Goal: Information Seeking & Learning: Learn about a topic

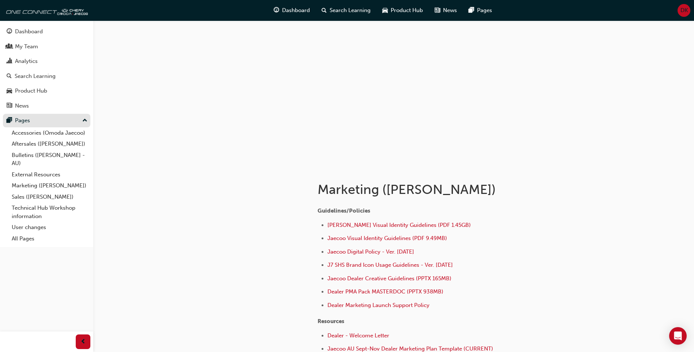
click at [37, 125] on button "Pages" at bounding box center [46, 121] width 87 height 14
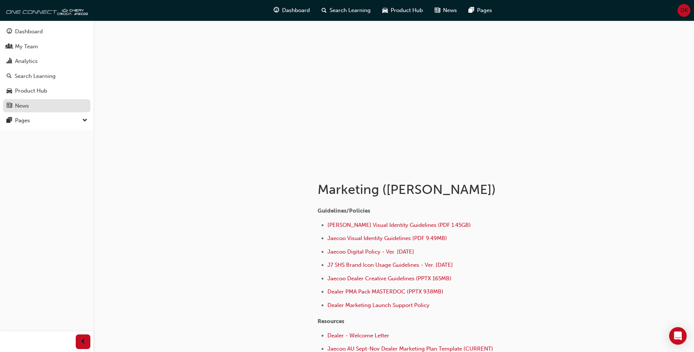
click at [31, 99] on link "News" at bounding box center [46, 106] width 87 height 14
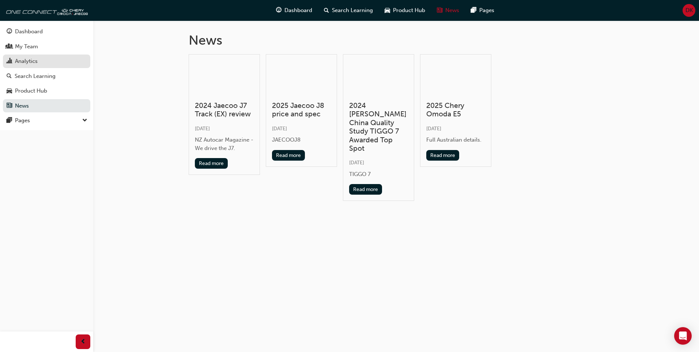
click at [59, 61] on div "Analytics" at bounding box center [47, 61] width 80 height 9
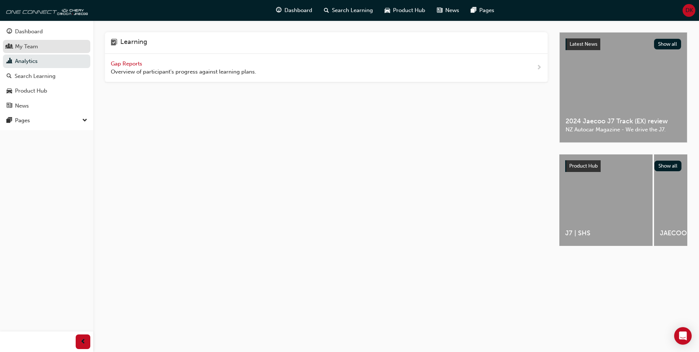
click at [74, 46] on div "My Team" at bounding box center [47, 46] width 80 height 9
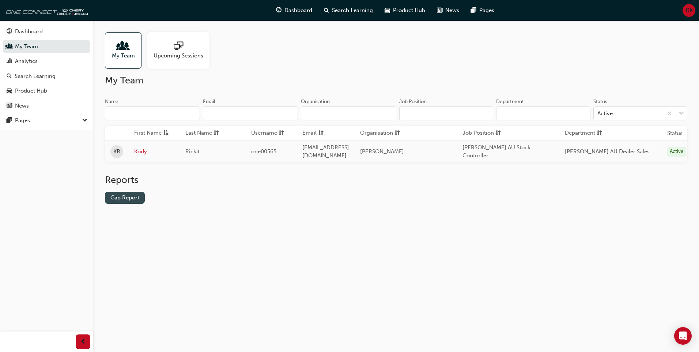
click at [118, 202] on link "Gap Report" at bounding box center [125, 198] width 40 height 12
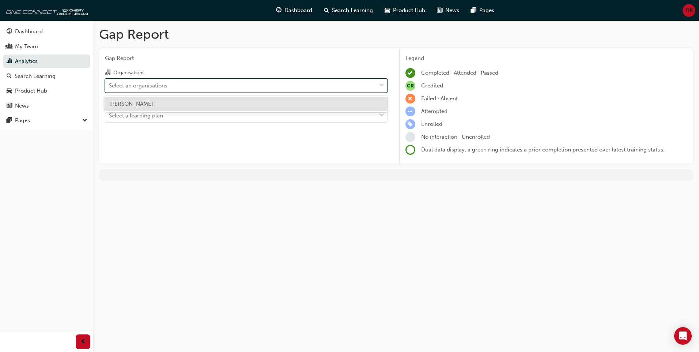
click at [209, 90] on div "Select an organisations" at bounding box center [240, 85] width 271 height 13
click at [110, 88] on input "Organisations option Omoda Jaecoo Gosford focused, 1 of 1. 1 result available. …" at bounding box center [109, 85] width 1 height 6
click at [200, 106] on div "Omoda Jaecoo Gosford" at bounding box center [246, 104] width 283 height 14
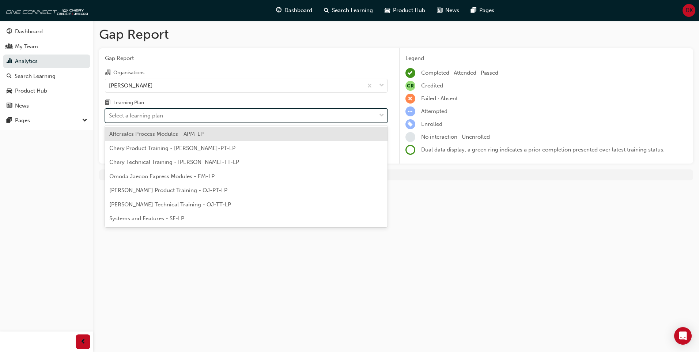
click at [192, 117] on div "Select a learning plan" at bounding box center [240, 115] width 271 height 13
click at [110, 117] on input "Learning Plan option Aftersales Process Modules - APM-LP focused, 1 of 7. 7 res…" at bounding box center [109, 115] width 1 height 6
click at [192, 117] on div "Select a learning plan" at bounding box center [240, 115] width 271 height 13
click at [110, 117] on input "Learning Plan option Aftersales Process Modules - APM-LP focused, 1 of 7. 7 res…" at bounding box center [109, 115] width 1 height 6
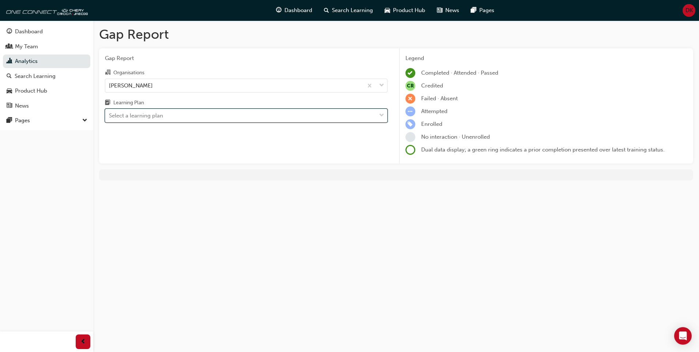
click at [192, 117] on div "Select a learning plan" at bounding box center [240, 115] width 271 height 13
click at [110, 117] on input "Learning Plan 0 results available. Select is focused ,type to refine list, pres…" at bounding box center [109, 115] width 1 height 6
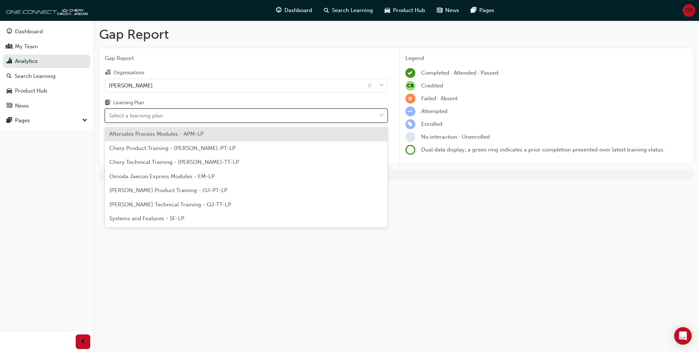
click at [184, 137] on span "Aftersales Process Modules - APM-LP" at bounding box center [156, 134] width 94 height 7
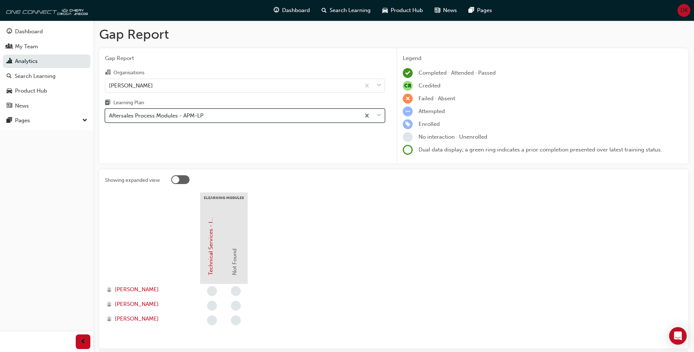
click at [192, 120] on div "Aftersales Process Modules - APM-LP" at bounding box center [156, 116] width 94 height 8
click at [110, 118] on input "Learning Plan option Aftersales Process Modules - APM-LP, selected. 0 results a…" at bounding box center [109, 115] width 1 height 6
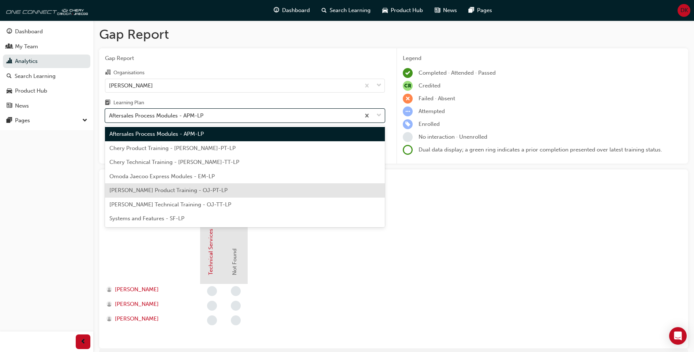
click at [164, 194] on div "Omoda Jaecoo Product Training - OJ-PT-LP" at bounding box center [245, 190] width 280 height 14
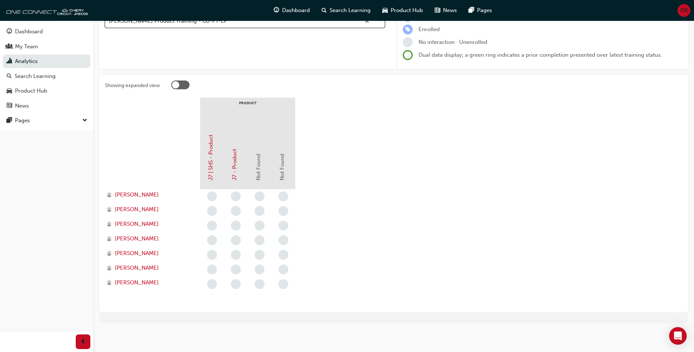
scroll to position [96, 0]
click at [214, 154] on link "J7 | SHS - Product" at bounding box center [210, 156] width 7 height 46
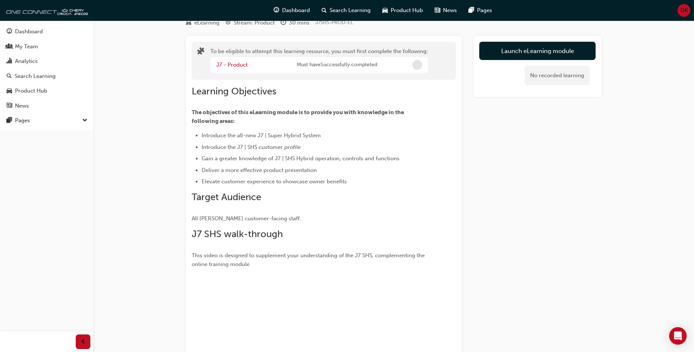
scroll to position [18, 0]
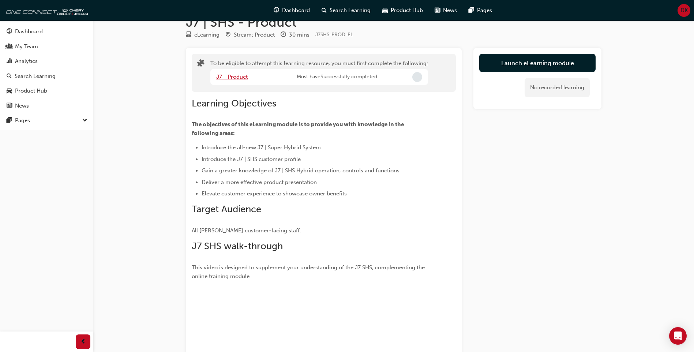
click at [223, 74] on link "J7 - Product" at bounding box center [231, 76] width 31 height 7
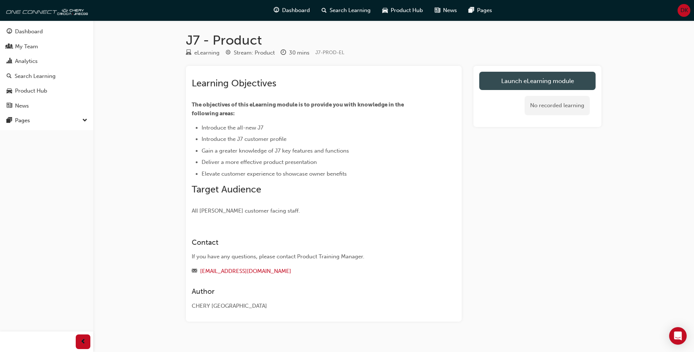
click at [497, 80] on link "Launch eLearning module" at bounding box center [537, 81] width 116 height 18
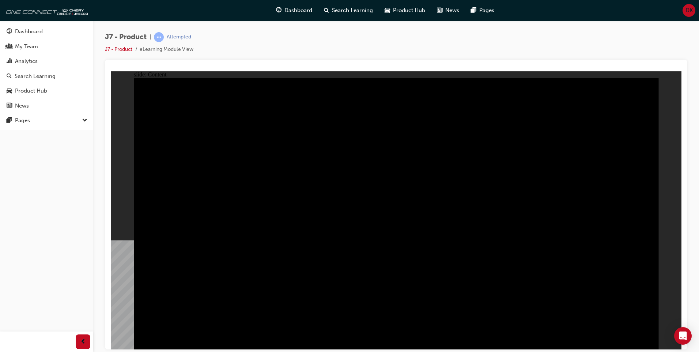
drag, startPoint x: 643, startPoint y: 331, endPoint x: 642, endPoint y: 338, distance: 7.7
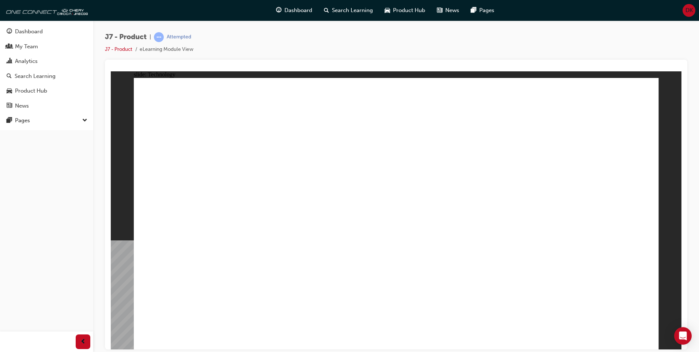
drag, startPoint x: 353, startPoint y: 256, endPoint x: 352, endPoint y: 197, distance: 58.5
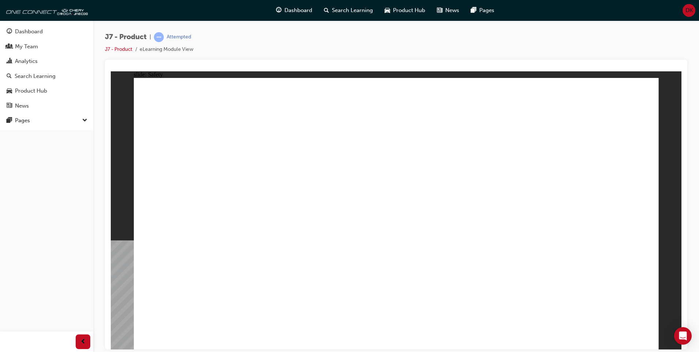
drag, startPoint x: 625, startPoint y: 305, endPoint x: 614, endPoint y: 307, distance: 11.4
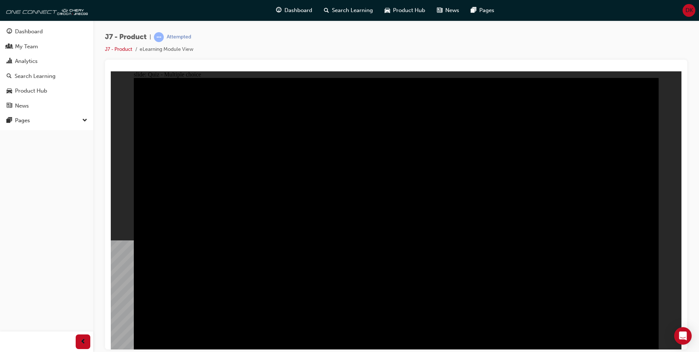
radio input "true"
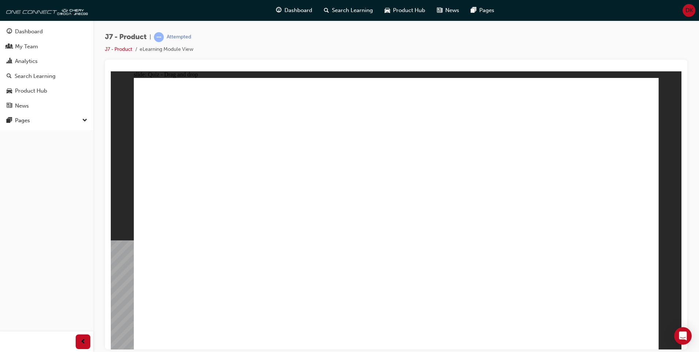
drag, startPoint x: 588, startPoint y: 103, endPoint x: 183, endPoint y: 217, distance: 420.2
drag, startPoint x: 462, startPoint y: 167, endPoint x: 415, endPoint y: 251, distance: 96.3
drag, startPoint x: 356, startPoint y: 117, endPoint x: 462, endPoint y: 234, distance: 158.2
drag, startPoint x: 550, startPoint y: 157, endPoint x: 612, endPoint y: 221, distance: 89.2
drag, startPoint x: 455, startPoint y: 99, endPoint x: 279, endPoint y: 222, distance: 214.8
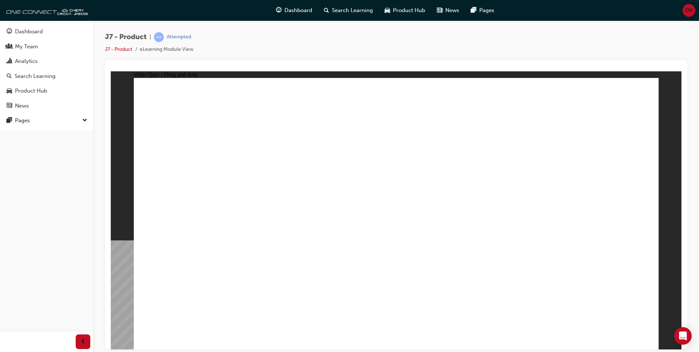
drag, startPoint x: 550, startPoint y: 161, endPoint x: 508, endPoint y: 225, distance: 77.1
drag, startPoint x: 508, startPoint y: 100, endPoint x: 518, endPoint y: 97, distance: 10.8
drag, startPoint x: 345, startPoint y: 106, endPoint x: 566, endPoint y: 221, distance: 248.9
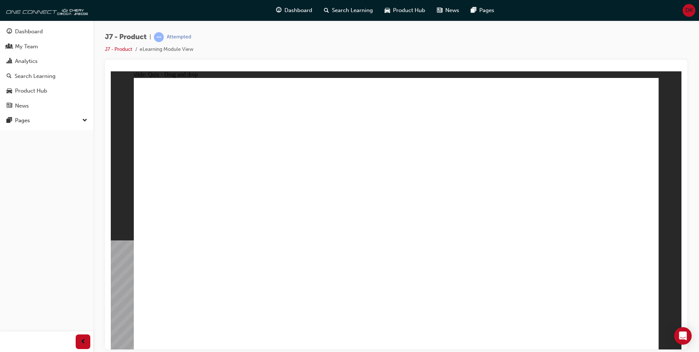
drag, startPoint x: 448, startPoint y: 159, endPoint x: 317, endPoint y: 226, distance: 147.2
drag, startPoint x: 476, startPoint y: 112, endPoint x: 180, endPoint y: 230, distance: 318.5
drag, startPoint x: 635, startPoint y: 99, endPoint x: 436, endPoint y: 218, distance: 231.5
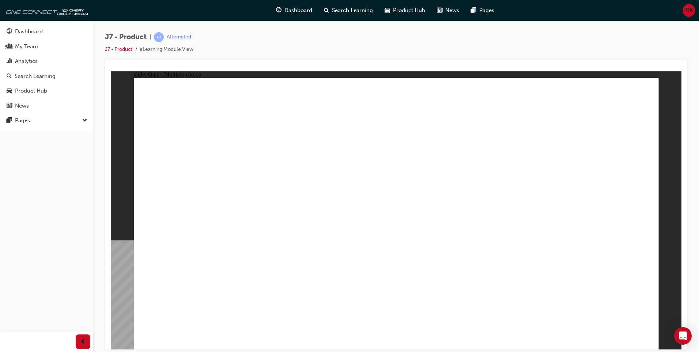
radio input "true"
drag, startPoint x: 391, startPoint y: 109, endPoint x: 424, endPoint y: 234, distance: 129.3
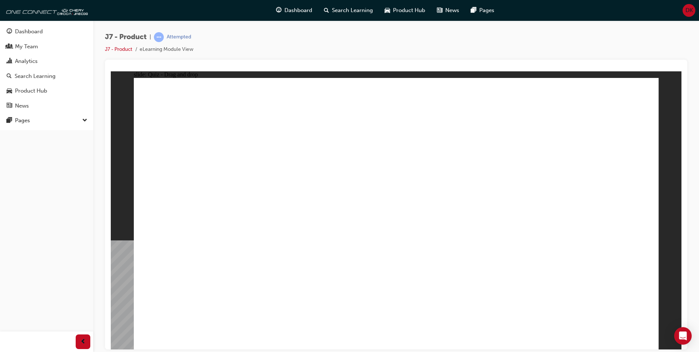
drag, startPoint x: 396, startPoint y: 132, endPoint x: 418, endPoint y: 253, distance: 122.7
drag, startPoint x: 522, startPoint y: 134, endPoint x: 514, endPoint y: 277, distance: 143.2
drag, startPoint x: 461, startPoint y: 146, endPoint x: 285, endPoint y: 235, distance: 197.4
drag, startPoint x: 479, startPoint y: 109, endPoint x: 196, endPoint y: 253, distance: 317.6
drag, startPoint x: 473, startPoint y: 147, endPoint x: 250, endPoint y: 261, distance: 250.0
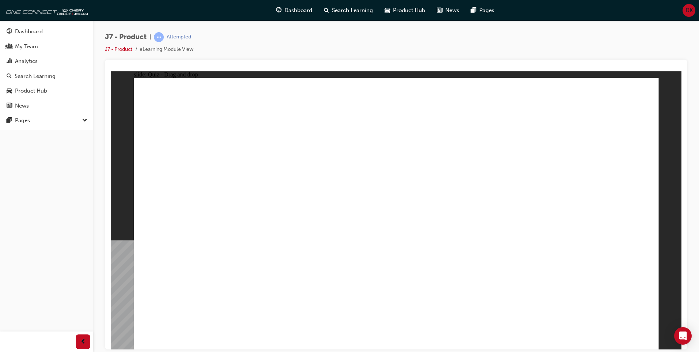
drag, startPoint x: 441, startPoint y: 154, endPoint x: 253, endPoint y: 261, distance: 215.3
drag, startPoint x: 433, startPoint y: 147, endPoint x: 499, endPoint y: 241, distance: 115.0
drag, startPoint x: 477, startPoint y: 110, endPoint x: 424, endPoint y: 282, distance: 180.1
drag, startPoint x: 501, startPoint y: 245, endPoint x: 203, endPoint y: 247, distance: 298.4
drag, startPoint x: 442, startPoint y: 154, endPoint x: 494, endPoint y: 275, distance: 132.0
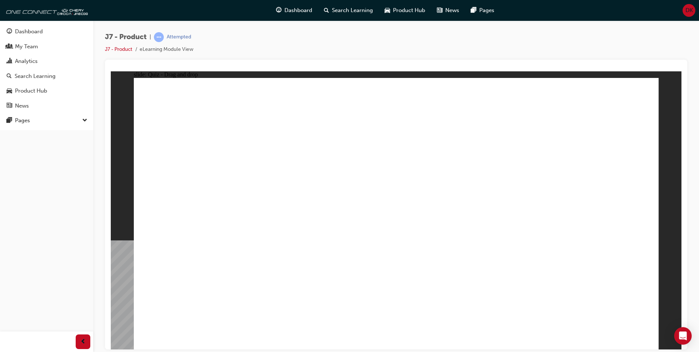
drag, startPoint x: 414, startPoint y: 263, endPoint x: 201, endPoint y: 228, distance: 215.7
drag, startPoint x: 468, startPoint y: 152, endPoint x: 487, endPoint y: 278, distance: 127.2
drag, startPoint x: 404, startPoint y: 131, endPoint x: 394, endPoint y: 259, distance: 129.1
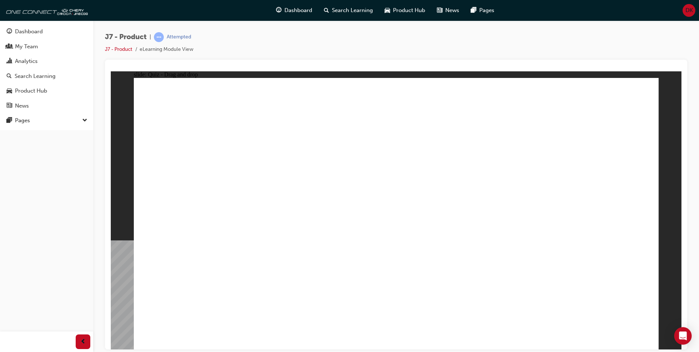
drag, startPoint x: 533, startPoint y: 147, endPoint x: 247, endPoint y: 280, distance: 315.4
drag, startPoint x: 430, startPoint y: 105, endPoint x: 269, endPoint y: 241, distance: 210.4
drag, startPoint x: 511, startPoint y: 112, endPoint x: 240, endPoint y: 255, distance: 306.2
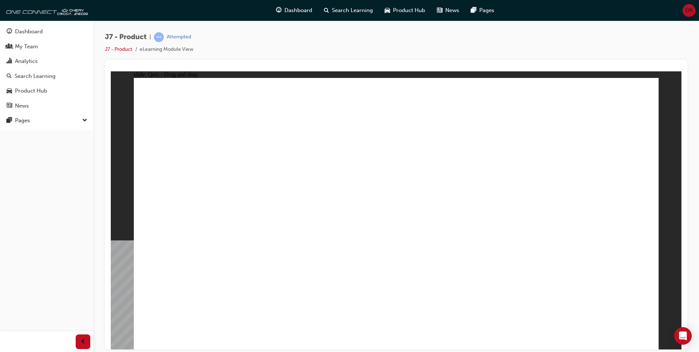
drag, startPoint x: 610, startPoint y: 111, endPoint x: 475, endPoint y: 315, distance: 245.1
drag, startPoint x: 574, startPoint y: 118, endPoint x: 452, endPoint y: 247, distance: 177.7
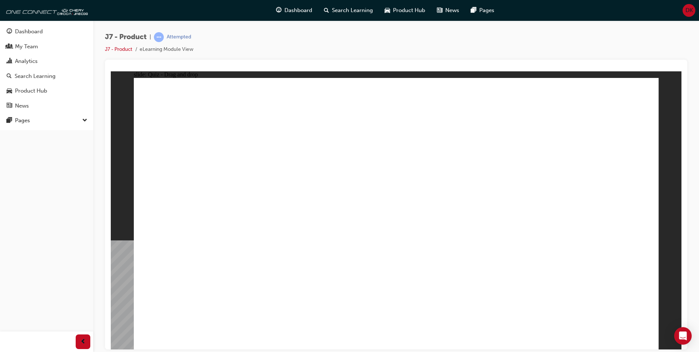
drag, startPoint x: 606, startPoint y: 122, endPoint x: 197, endPoint y: 238, distance: 424.9
drag, startPoint x: 456, startPoint y: 132, endPoint x: 408, endPoint y: 234, distance: 113.2
drag, startPoint x: 533, startPoint y: 129, endPoint x: 237, endPoint y: 230, distance: 313.7
drag, startPoint x: 523, startPoint y: 111, endPoint x: 223, endPoint y: 236, distance: 325.0
drag, startPoint x: 417, startPoint y: 107, endPoint x: 285, endPoint y: 245, distance: 191.1
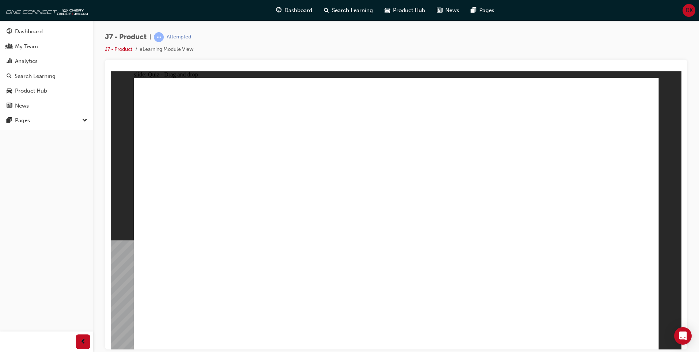
drag, startPoint x: 570, startPoint y: 109, endPoint x: 428, endPoint y: 241, distance: 194.3
drag, startPoint x: 410, startPoint y: 132, endPoint x: 469, endPoint y: 239, distance: 122.7
drag, startPoint x: 363, startPoint y: 106, endPoint x: 312, endPoint y: 226, distance: 130.6
drag, startPoint x: 567, startPoint y: 129, endPoint x: 187, endPoint y: 253, distance: 399.7
drag, startPoint x: 445, startPoint y: 110, endPoint x: 249, endPoint y: 250, distance: 241.2
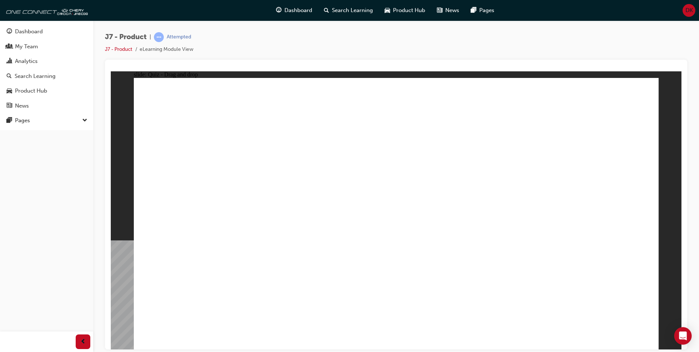
drag, startPoint x: 489, startPoint y: 130, endPoint x: 283, endPoint y: 241, distance: 234.0
drag, startPoint x: 480, startPoint y: 111, endPoint x: 494, endPoint y: 235, distance: 125.1
drag, startPoint x: 365, startPoint y: 128, endPoint x: 523, endPoint y: 235, distance: 191.2
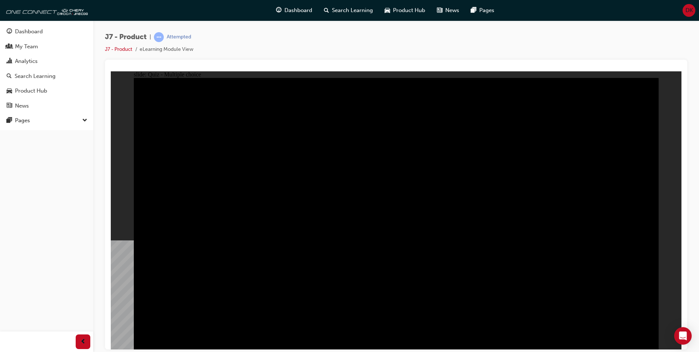
radio input "true"
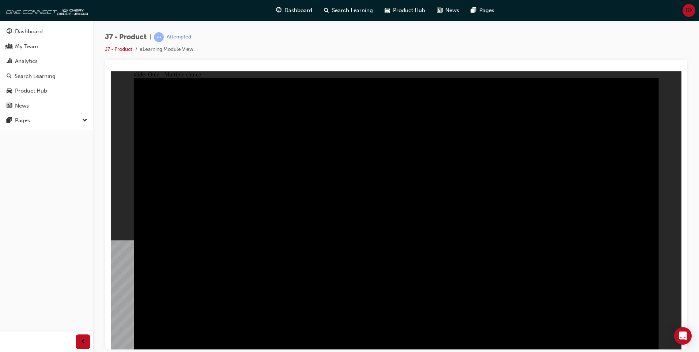
radio input "true"
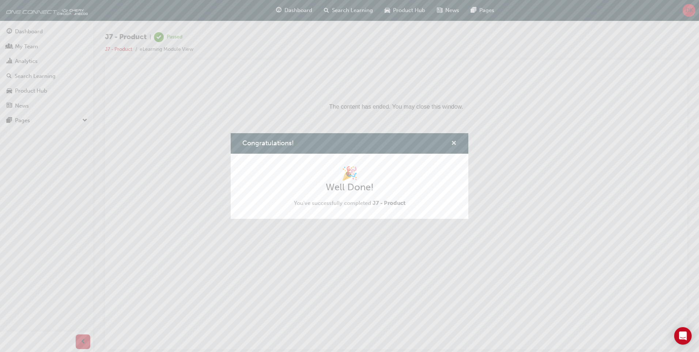
click at [451, 140] on span "cross-icon" at bounding box center [453, 143] width 5 height 7
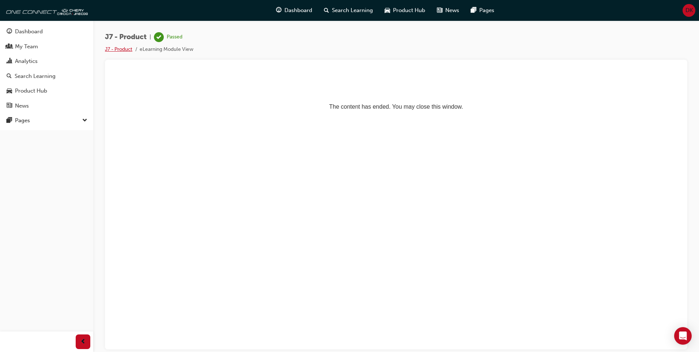
click at [123, 46] on link "J7 - Product" at bounding box center [118, 49] width 27 height 6
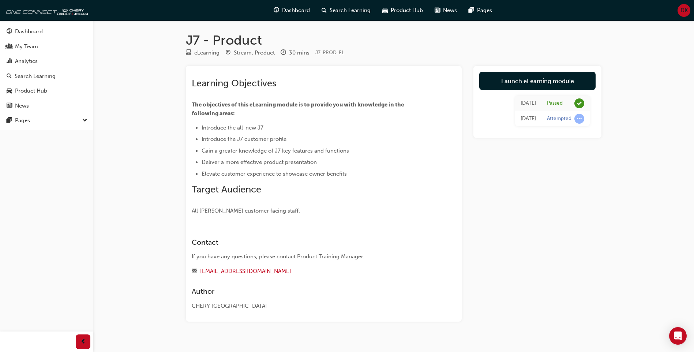
drag, startPoint x: 208, startPoint y: 56, endPoint x: 211, endPoint y: 52, distance: 5.6
click at [208, 56] on div "eLearning" at bounding box center [206, 53] width 25 height 8
click at [41, 74] on div "Search Learning" at bounding box center [35, 76] width 41 height 8
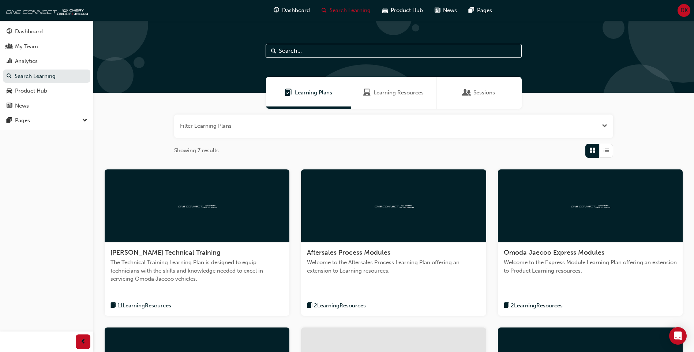
click at [394, 84] on div "Learning Resources" at bounding box center [393, 93] width 85 height 32
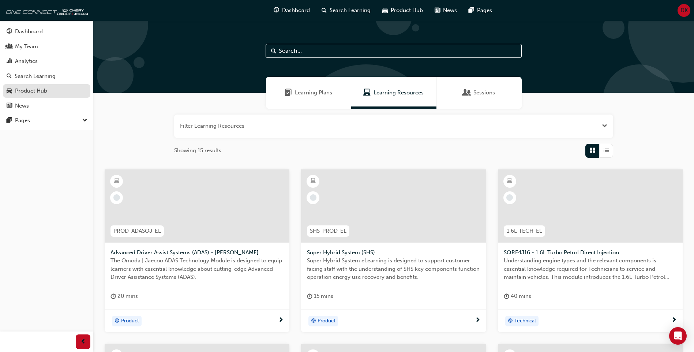
click at [27, 95] on div "Product Hub" at bounding box center [47, 90] width 80 height 9
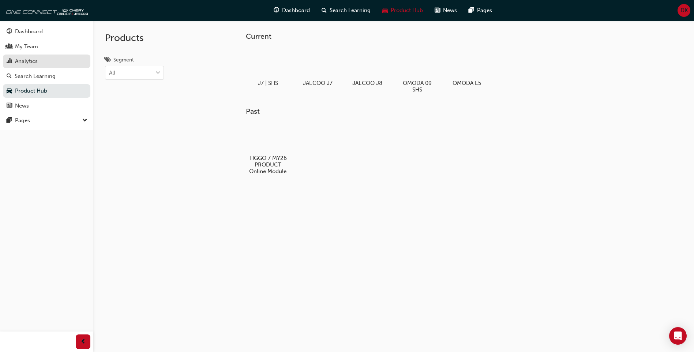
click at [70, 61] on div "Analytics" at bounding box center [47, 61] width 80 height 9
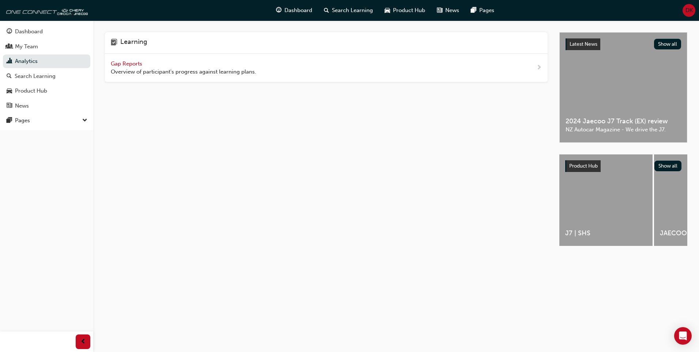
click at [127, 64] on span "Gap Reports" at bounding box center [127, 63] width 33 height 7
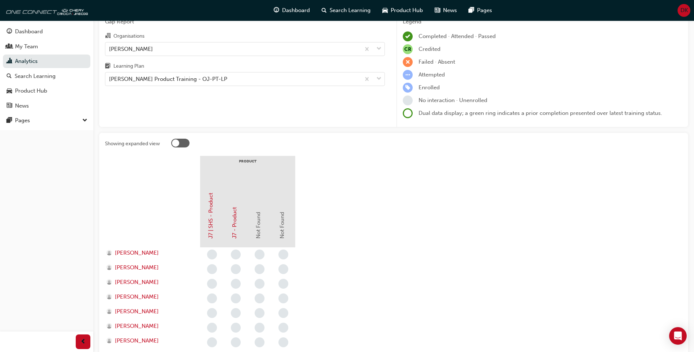
scroll to position [73, 0]
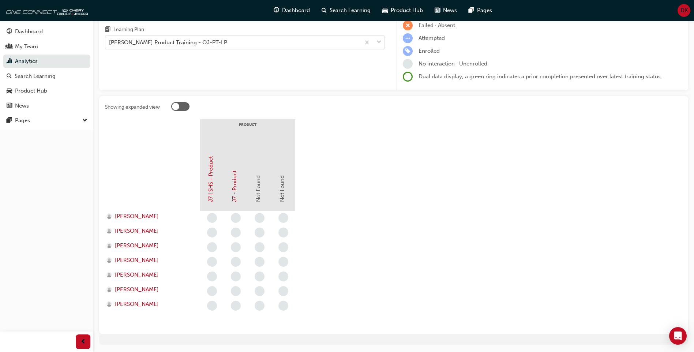
click at [184, 105] on div at bounding box center [180, 106] width 18 height 9
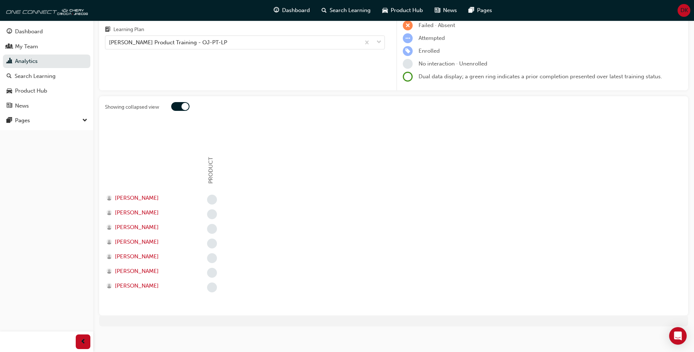
click at [184, 105] on div at bounding box center [184, 106] width 7 height 7
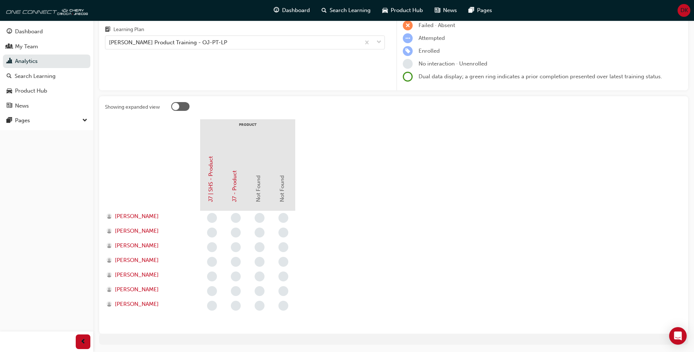
click at [184, 105] on div at bounding box center [180, 106] width 18 height 9
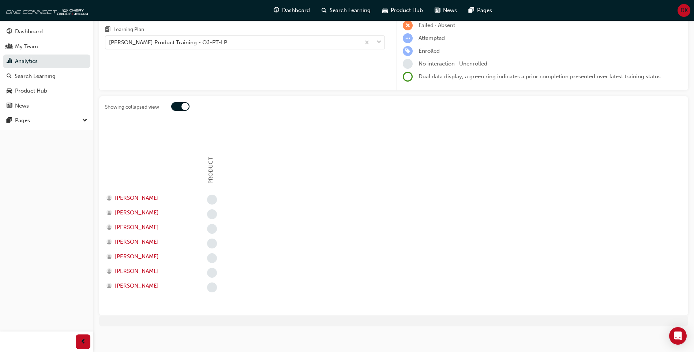
click at [184, 105] on div at bounding box center [184, 106] width 7 height 7
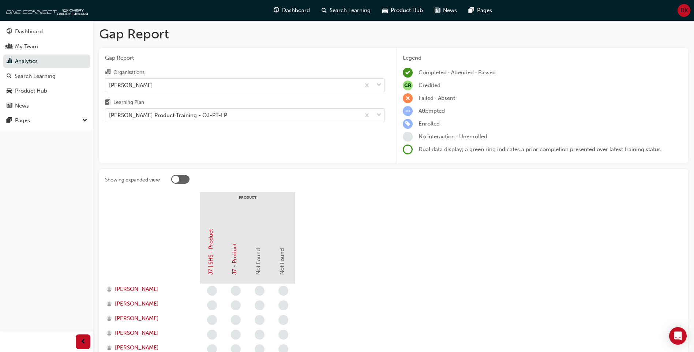
scroll to position [0, 0]
click at [25, 70] on link "Search Learning" at bounding box center [46, 76] width 87 height 14
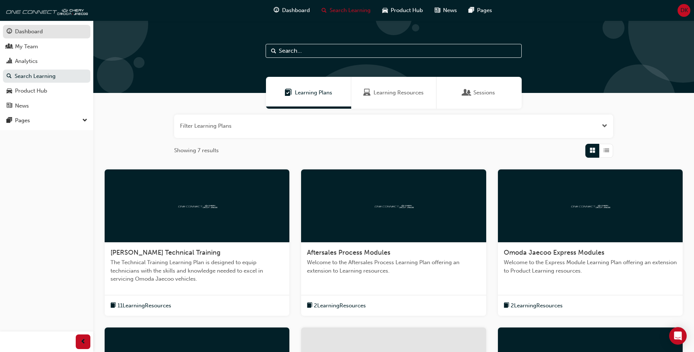
click at [29, 27] on link "Dashboard" at bounding box center [46, 32] width 87 height 14
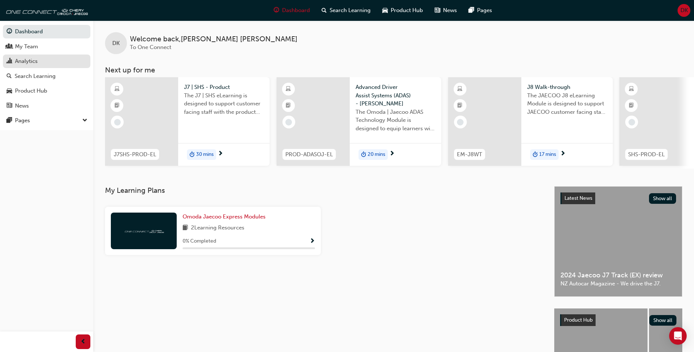
click at [11, 62] on span "chart-icon" at bounding box center [9, 61] width 5 height 7
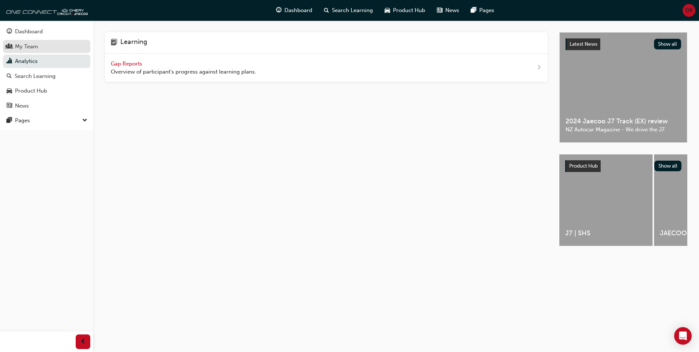
click at [29, 43] on div "My Team" at bounding box center [26, 46] width 23 height 8
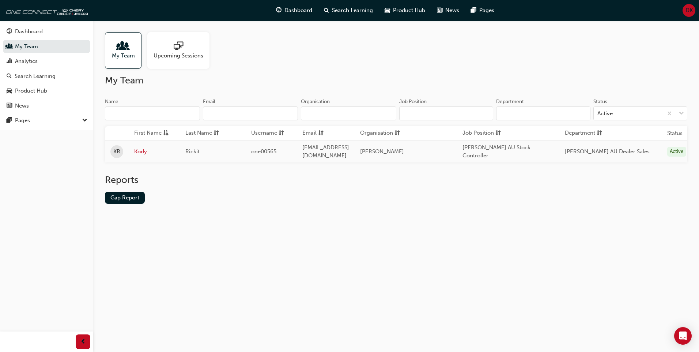
click at [162, 67] on div "Upcoming Sessions" at bounding box center [178, 50] width 62 height 37
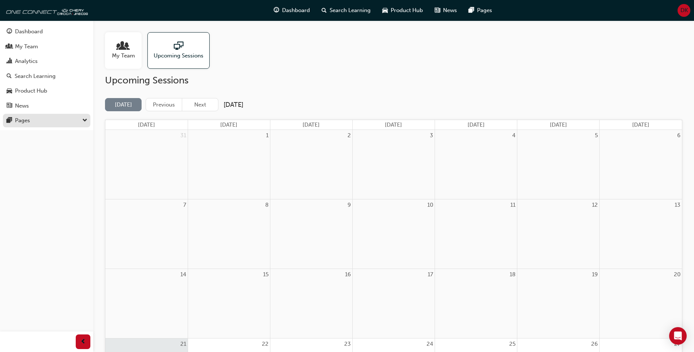
click at [42, 123] on div "Pages" at bounding box center [47, 120] width 80 height 9
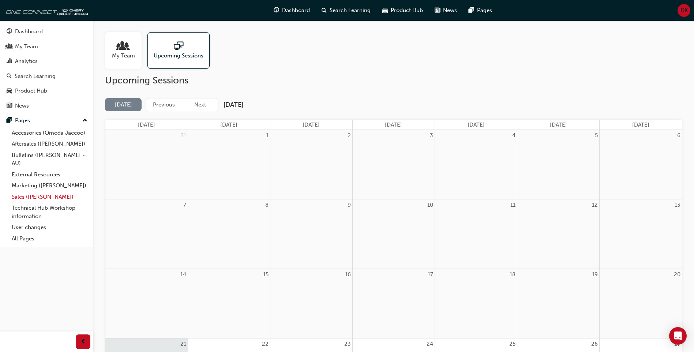
click at [37, 197] on link "Sales ([PERSON_NAME])" at bounding box center [50, 196] width 82 height 11
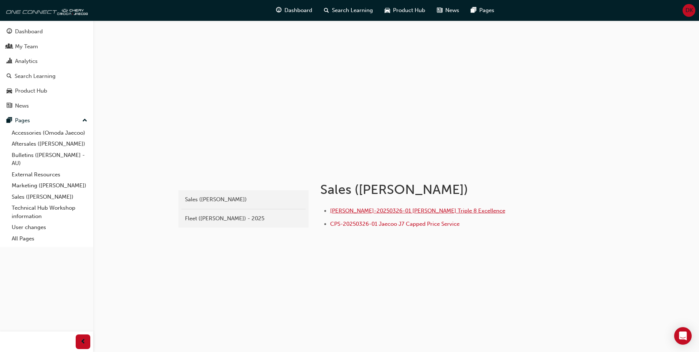
click at [463, 210] on span "[PERSON_NAME]-20250326-01 [PERSON_NAME] Triple 8 Excellence" at bounding box center [417, 210] width 175 height 7
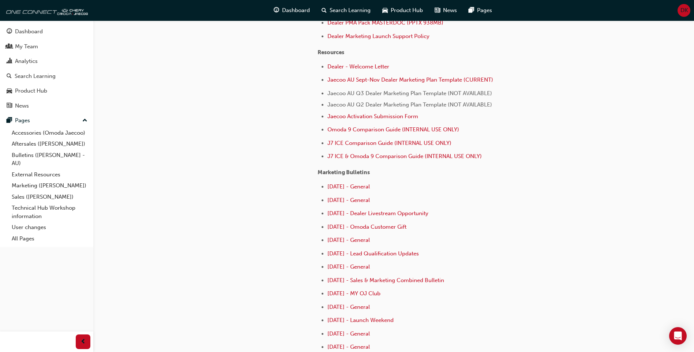
scroll to position [256, 0]
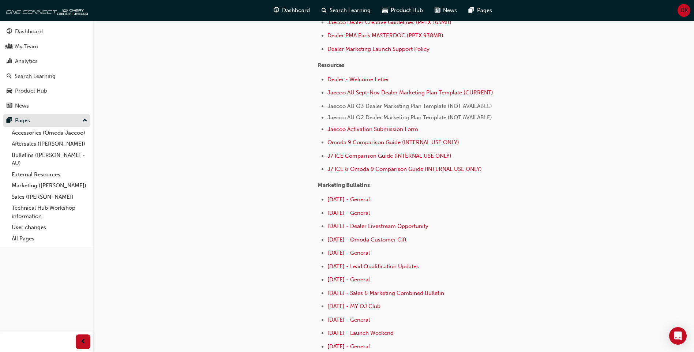
click at [47, 119] on div "Pages" at bounding box center [47, 120] width 80 height 9
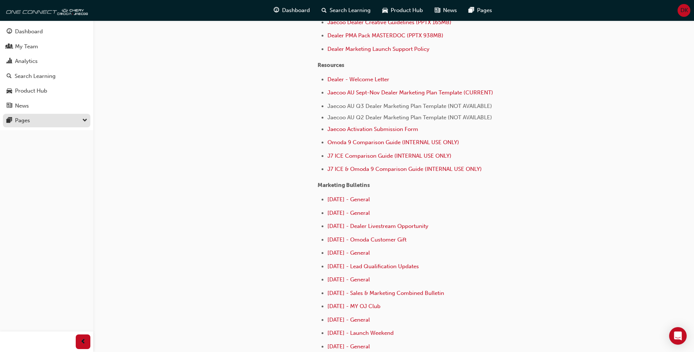
click at [47, 119] on div "Pages" at bounding box center [47, 120] width 80 height 9
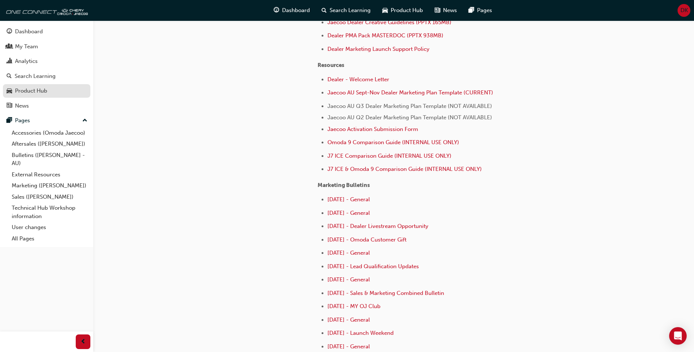
click at [30, 91] on div "Product Hub" at bounding box center [31, 91] width 32 height 8
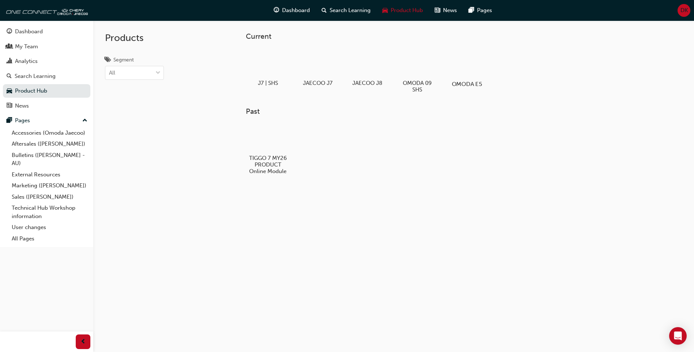
click at [461, 82] on h5 "OMODA E5" at bounding box center [466, 83] width 41 height 7
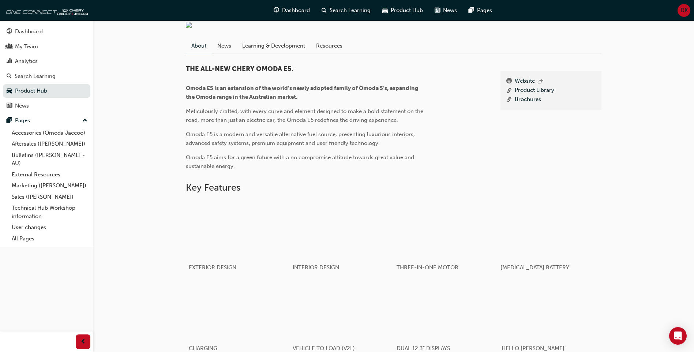
scroll to position [103, 0]
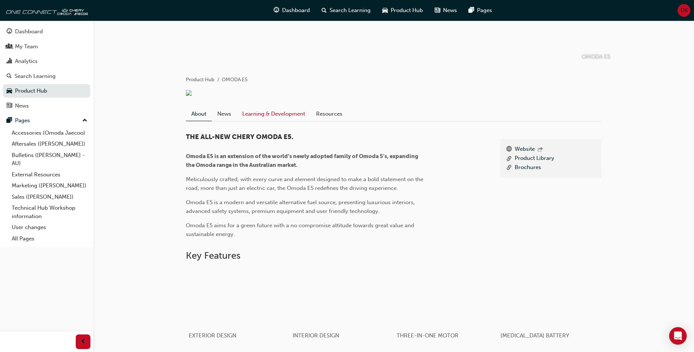
click at [288, 121] on link "Learning & Development" at bounding box center [274, 114] width 74 height 14
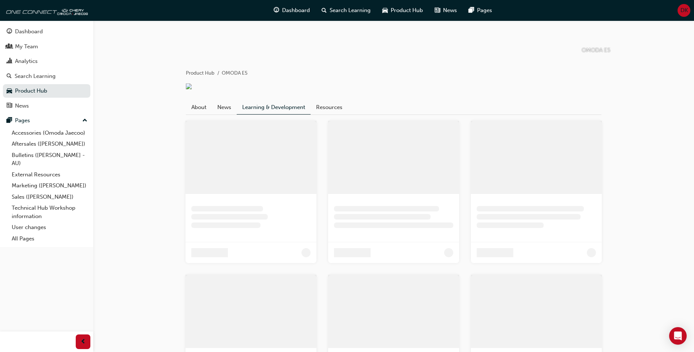
scroll to position [30, 0]
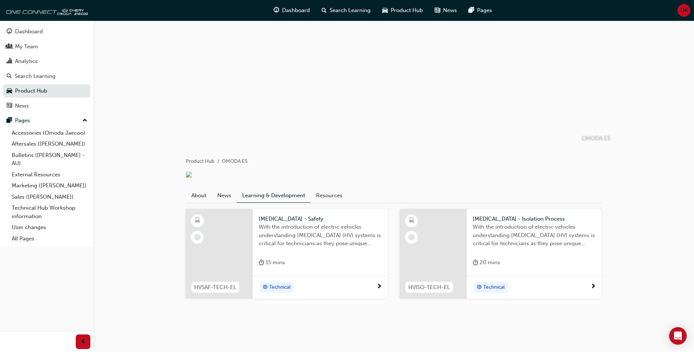
click at [54, 83] on button "Dashboard My Team Analytics Search Learning Product Hub News Pages" at bounding box center [46, 68] width 87 height 90
click at [55, 79] on div "Search Learning" at bounding box center [35, 76] width 41 height 8
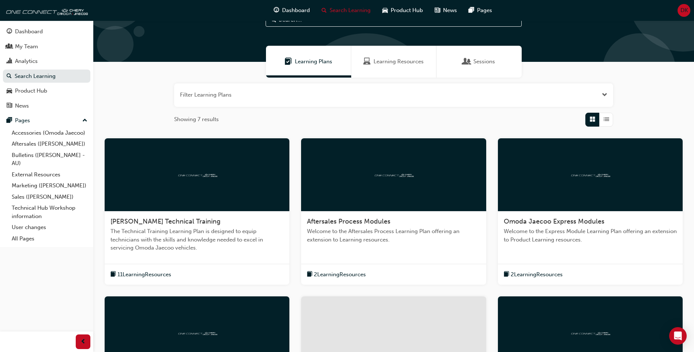
scroll to position [29, 0]
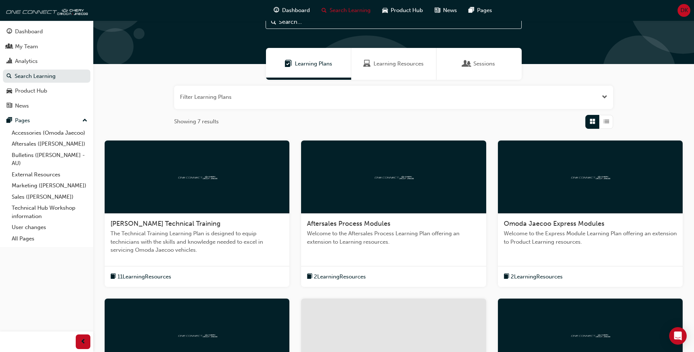
click at [180, 213] on div at bounding box center [197, 176] width 185 height 73
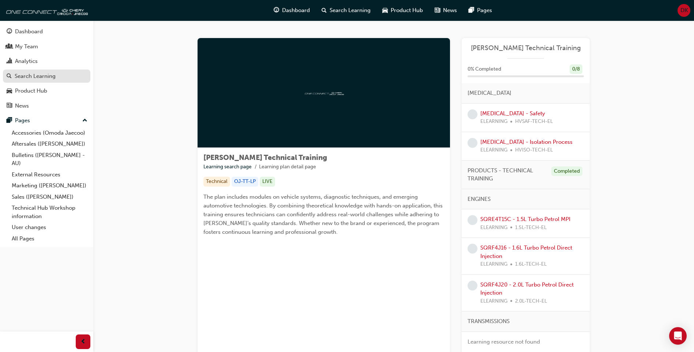
click at [54, 72] on div "Search Learning" at bounding box center [47, 76] width 80 height 9
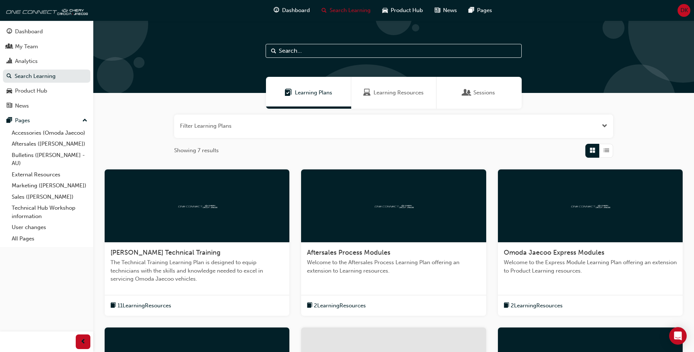
click at [383, 90] on span "Learning Resources" at bounding box center [398, 92] width 50 height 8
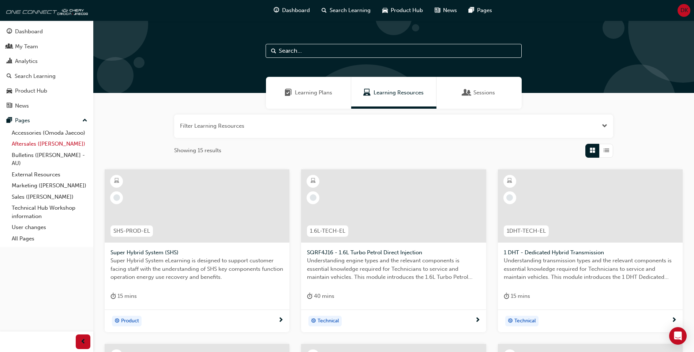
click at [55, 144] on link "Aftersales ([PERSON_NAME])" at bounding box center [50, 143] width 82 height 11
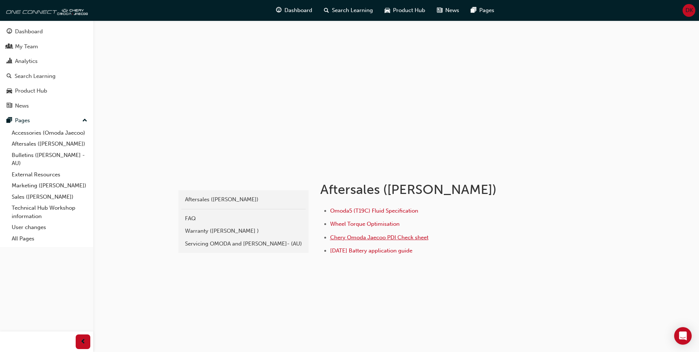
click at [371, 236] on span "Chery Omoda Jaecoo PDI Check sheet" at bounding box center [379, 237] width 98 height 7
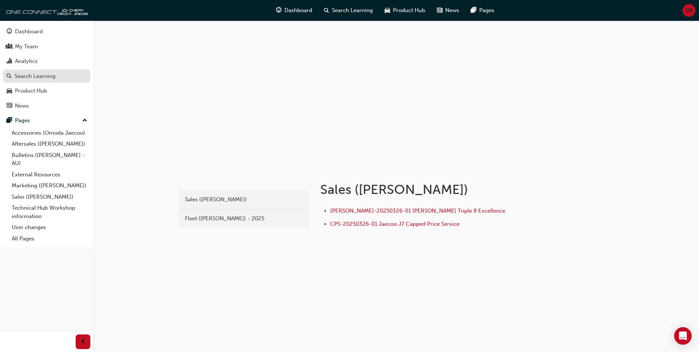
click at [42, 73] on div "Search Learning" at bounding box center [35, 76] width 41 height 8
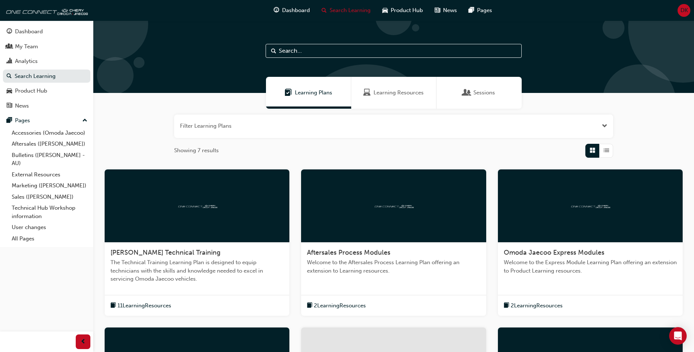
click at [601, 128] on button "button" at bounding box center [393, 125] width 439 height 23
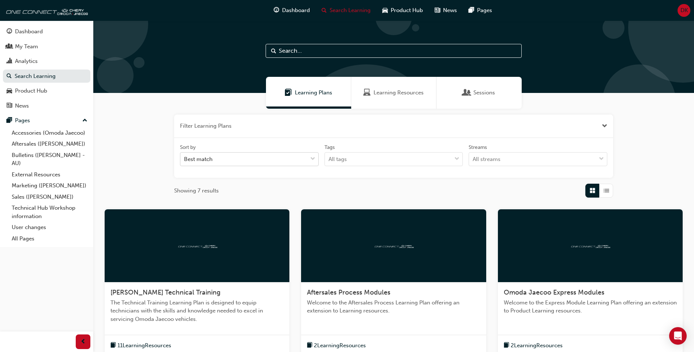
click at [279, 154] on div "Best match" at bounding box center [243, 159] width 127 height 13
click at [185, 156] on input "Sort by Best match" at bounding box center [184, 159] width 1 height 6
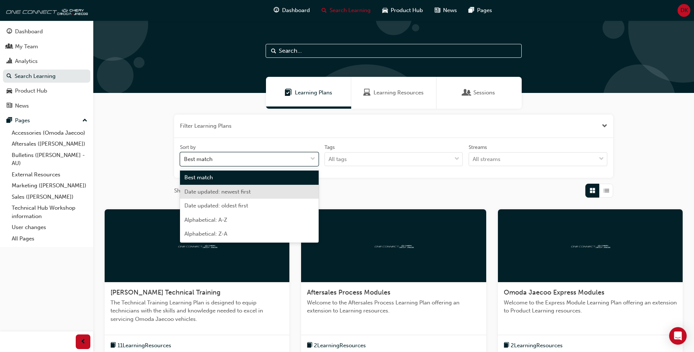
click at [253, 193] on div "Date updated: newest first" at bounding box center [249, 192] width 139 height 14
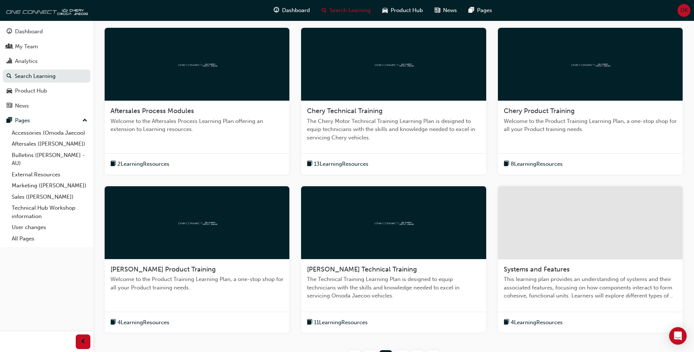
scroll to position [183, 0]
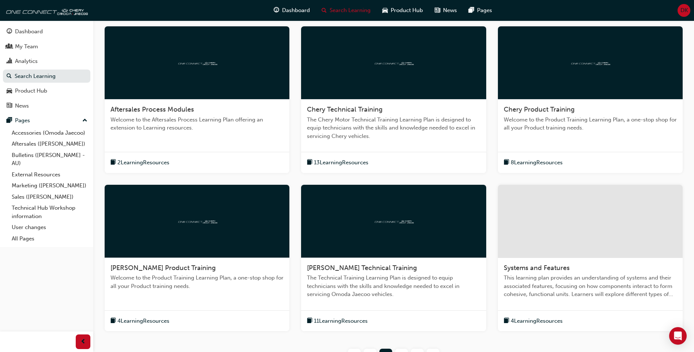
click at [251, 209] on div at bounding box center [197, 221] width 185 height 73
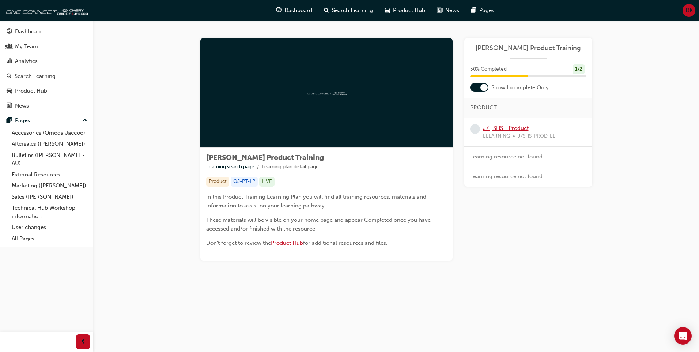
click at [509, 127] on link "J7 | SHS - Product" at bounding box center [506, 128] width 46 height 7
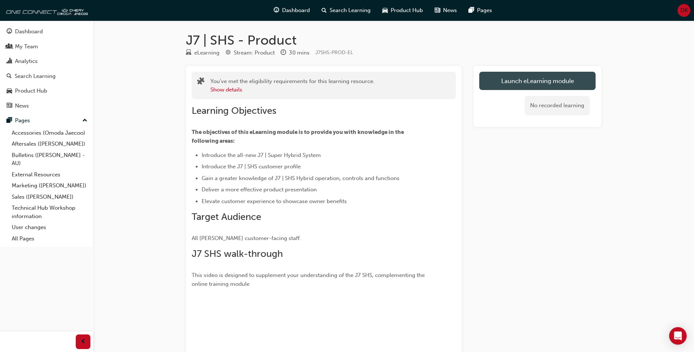
click at [532, 83] on link "Launch eLearning module" at bounding box center [537, 81] width 116 height 18
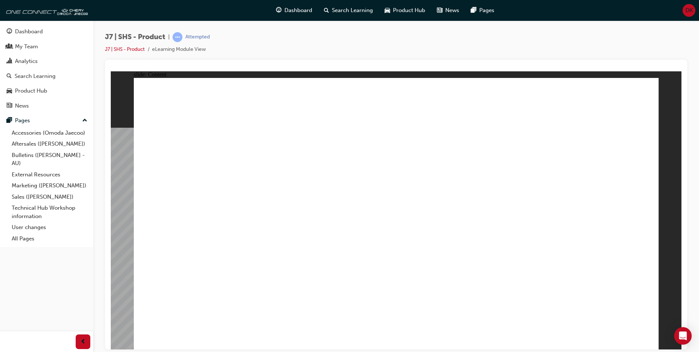
drag, startPoint x: 376, startPoint y: 195, endPoint x: 328, endPoint y: 192, distance: 48.7
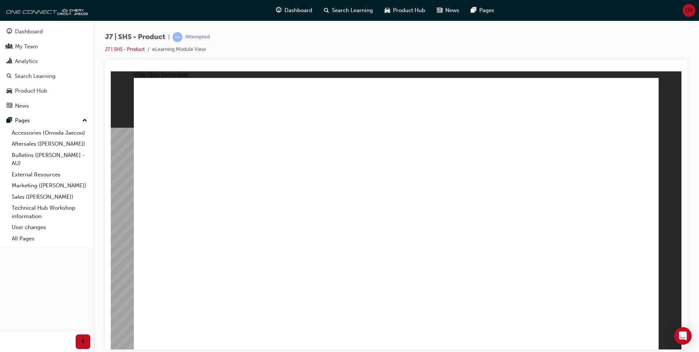
radio input "true"
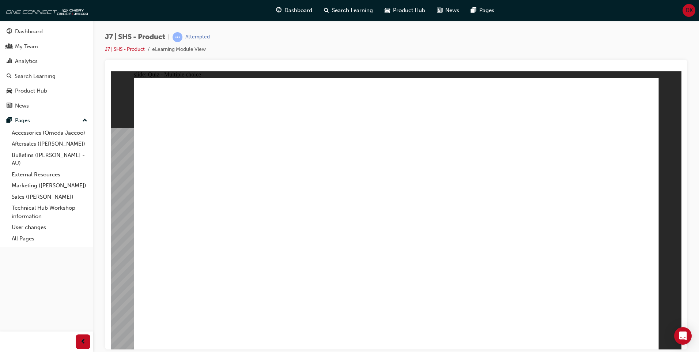
radio input "true"
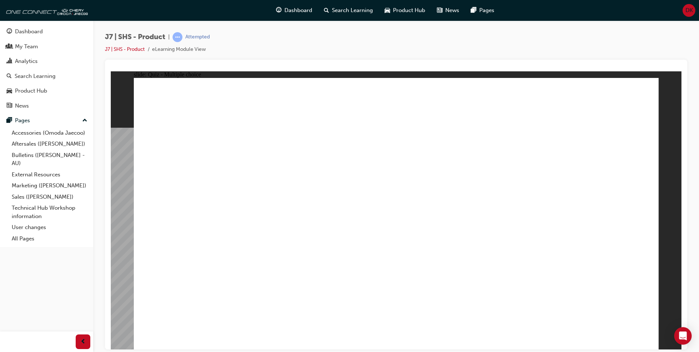
radio input "true"
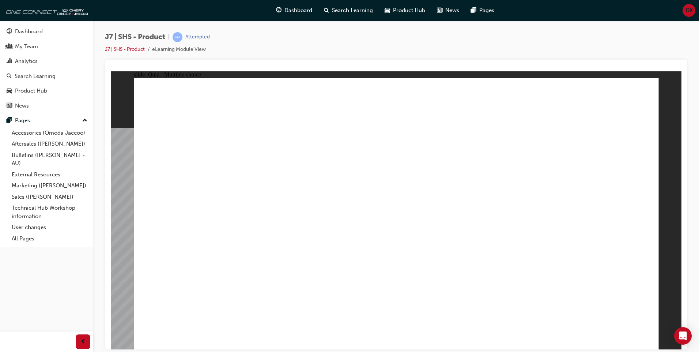
radio input "true"
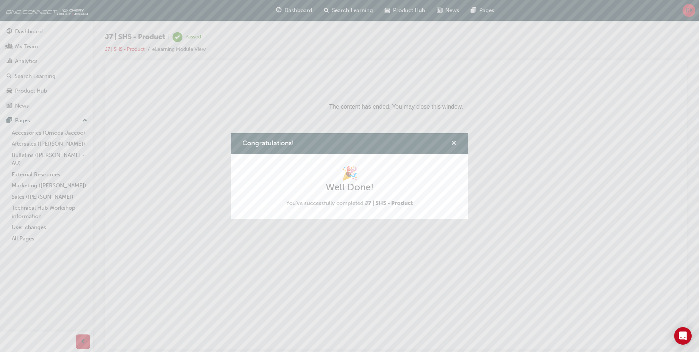
click at [456, 146] on span "cross-icon" at bounding box center [453, 143] width 5 height 7
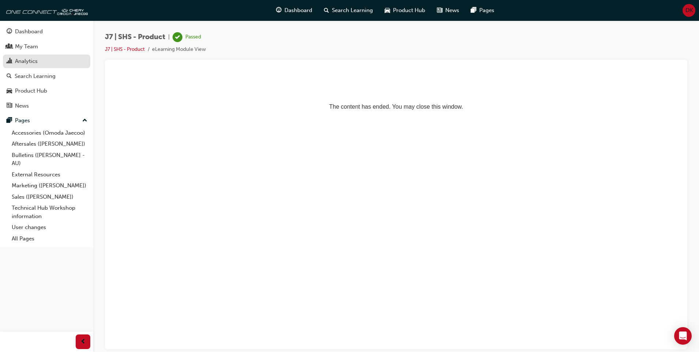
click at [29, 57] on div "Analytics" at bounding box center [26, 61] width 23 height 8
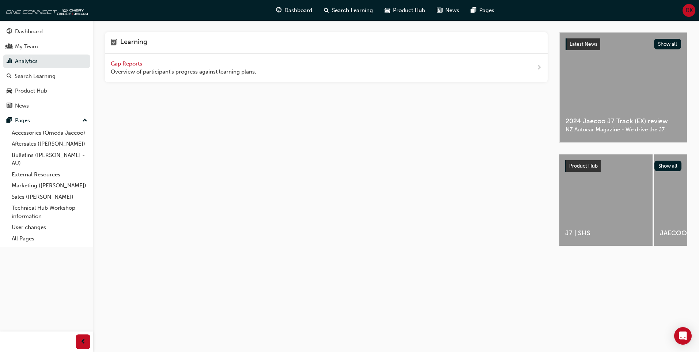
click at [119, 65] on span "Gap Reports" at bounding box center [127, 63] width 33 height 7
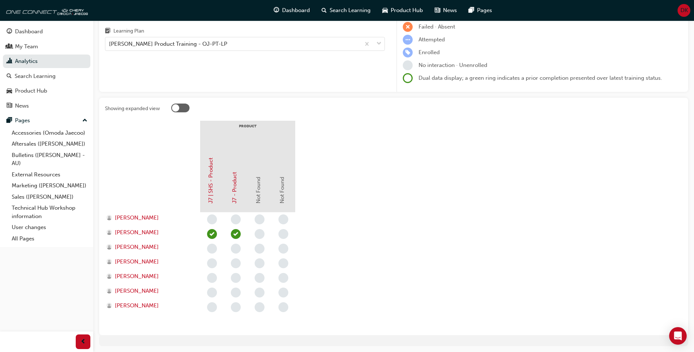
scroll to position [73, 0]
click at [53, 197] on link "Sales ([PERSON_NAME])" at bounding box center [50, 196] width 82 height 11
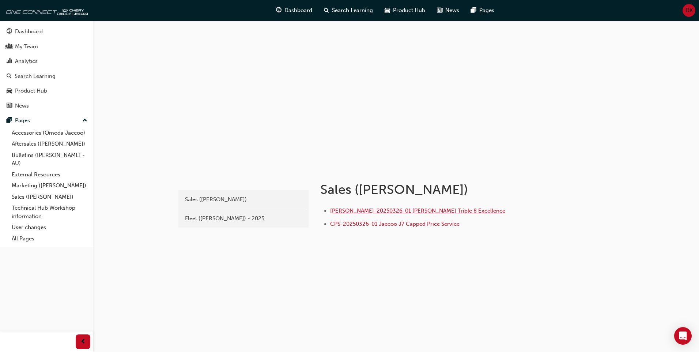
click at [374, 211] on span "[PERSON_NAME]-20250326-01 [PERSON_NAME] Triple 8 Excellence" at bounding box center [417, 210] width 175 height 7
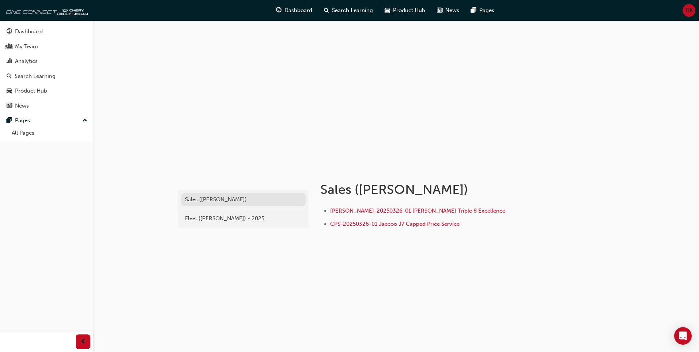
click at [241, 202] on div "Sales ([PERSON_NAME])" at bounding box center [243, 199] width 117 height 8
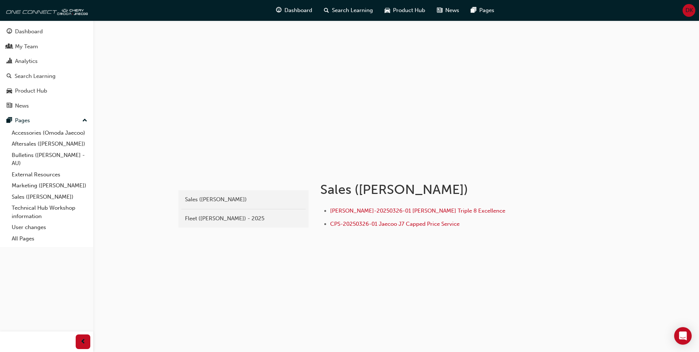
click at [241, 202] on div "Sales ([PERSON_NAME])" at bounding box center [243, 199] width 117 height 8
click at [68, 146] on link "Aftersales ([PERSON_NAME])" at bounding box center [50, 143] width 82 height 11
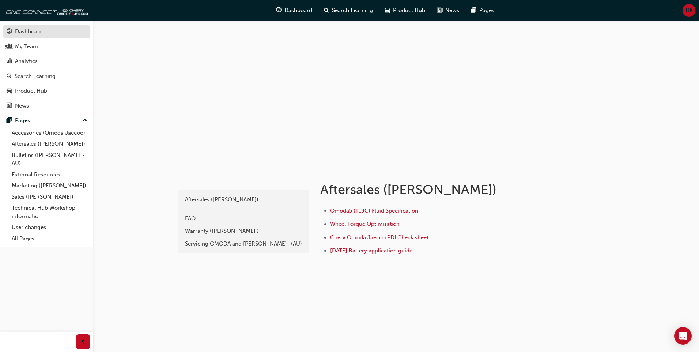
click at [55, 31] on div "Dashboard" at bounding box center [47, 31] width 80 height 9
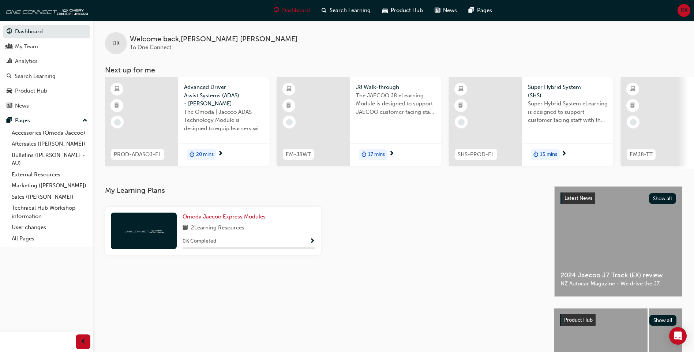
click at [216, 104] on span "Advanced Driver Assist Systems (ADAS) - [PERSON_NAME]" at bounding box center [224, 95] width 80 height 25
click at [141, 145] on div "PROD-ADASOJ-EL" at bounding box center [137, 154] width 65 height 23
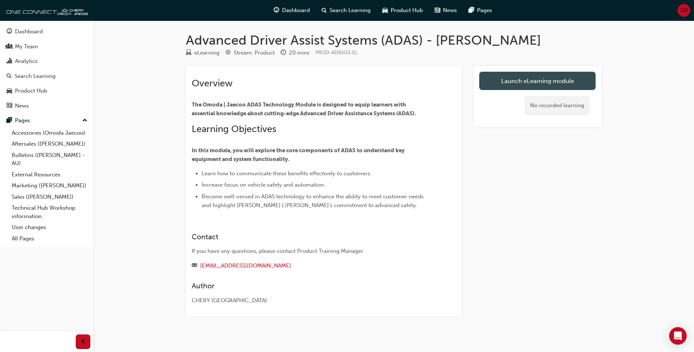
click at [526, 80] on link "Launch eLearning module" at bounding box center [537, 81] width 116 height 18
